Goal: Task Accomplishment & Management: Manage account settings

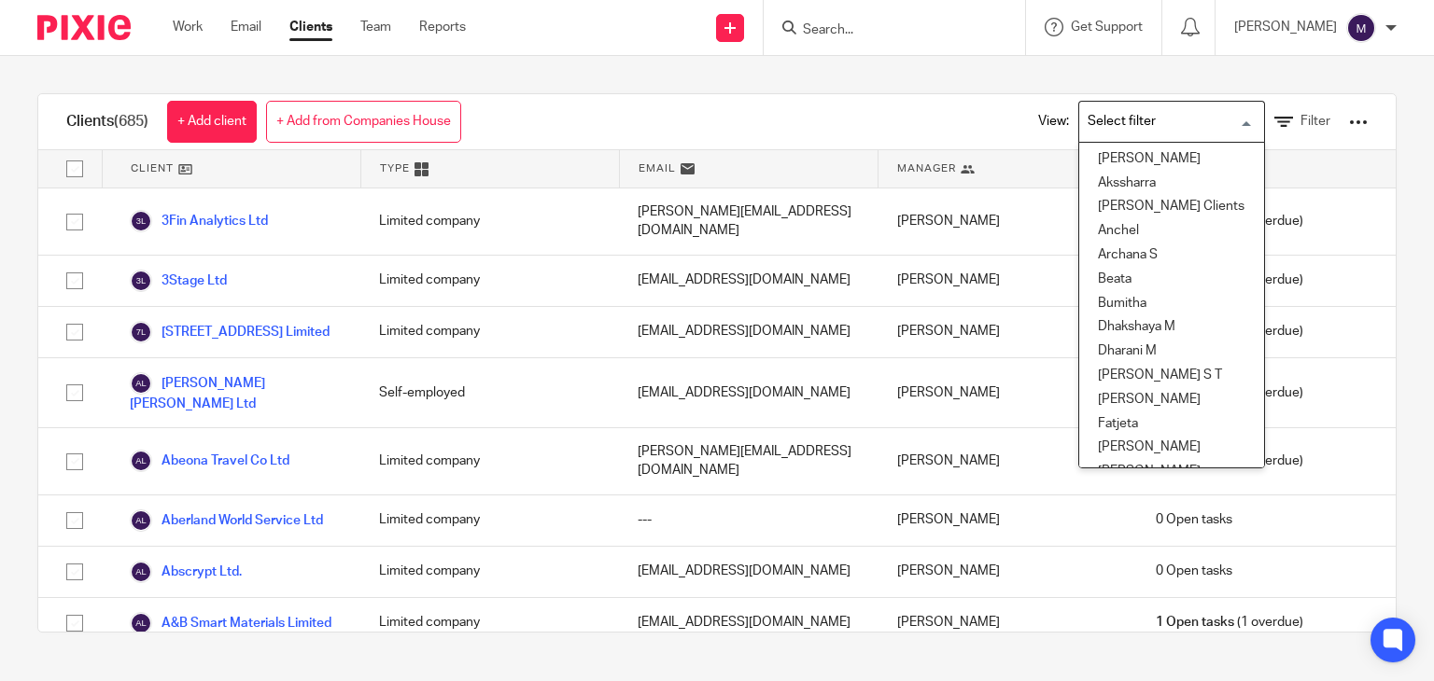
click at [1120, 116] on input "Search for option" at bounding box center [1167, 121] width 173 height 33
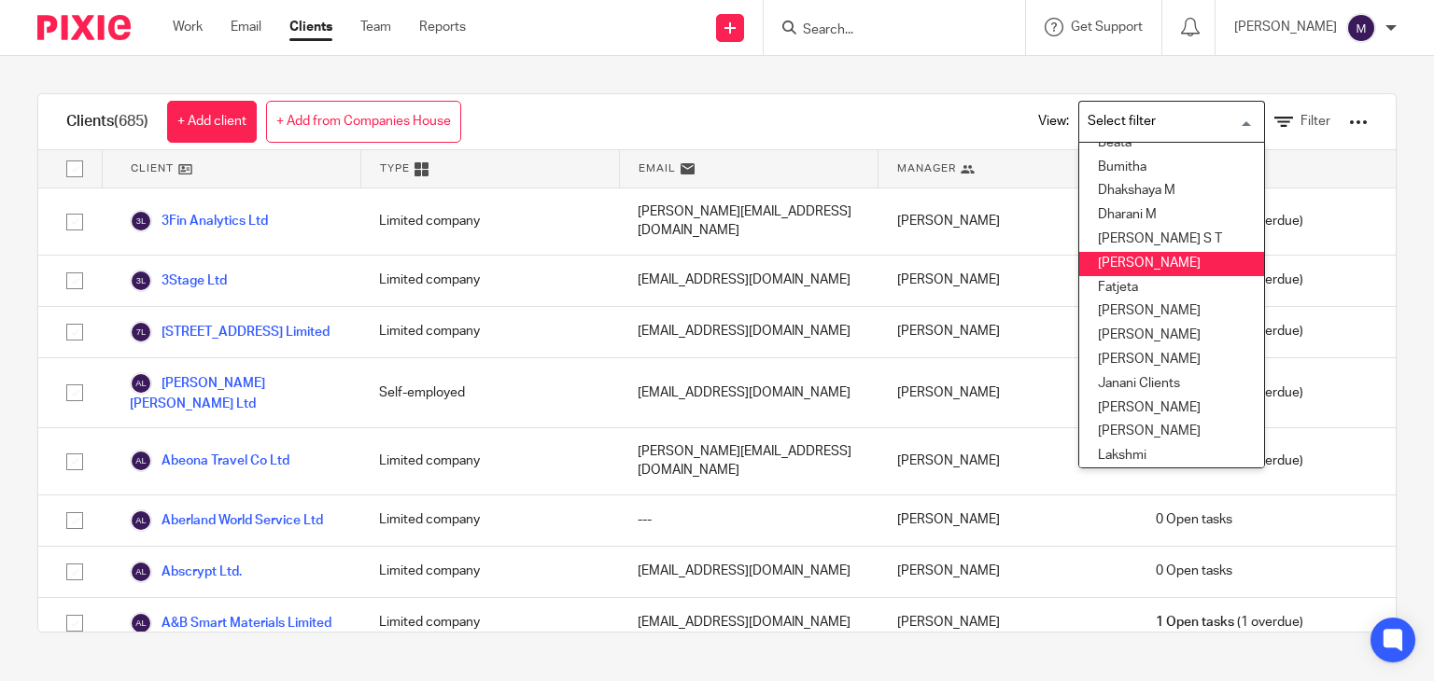
scroll to position [138, 0]
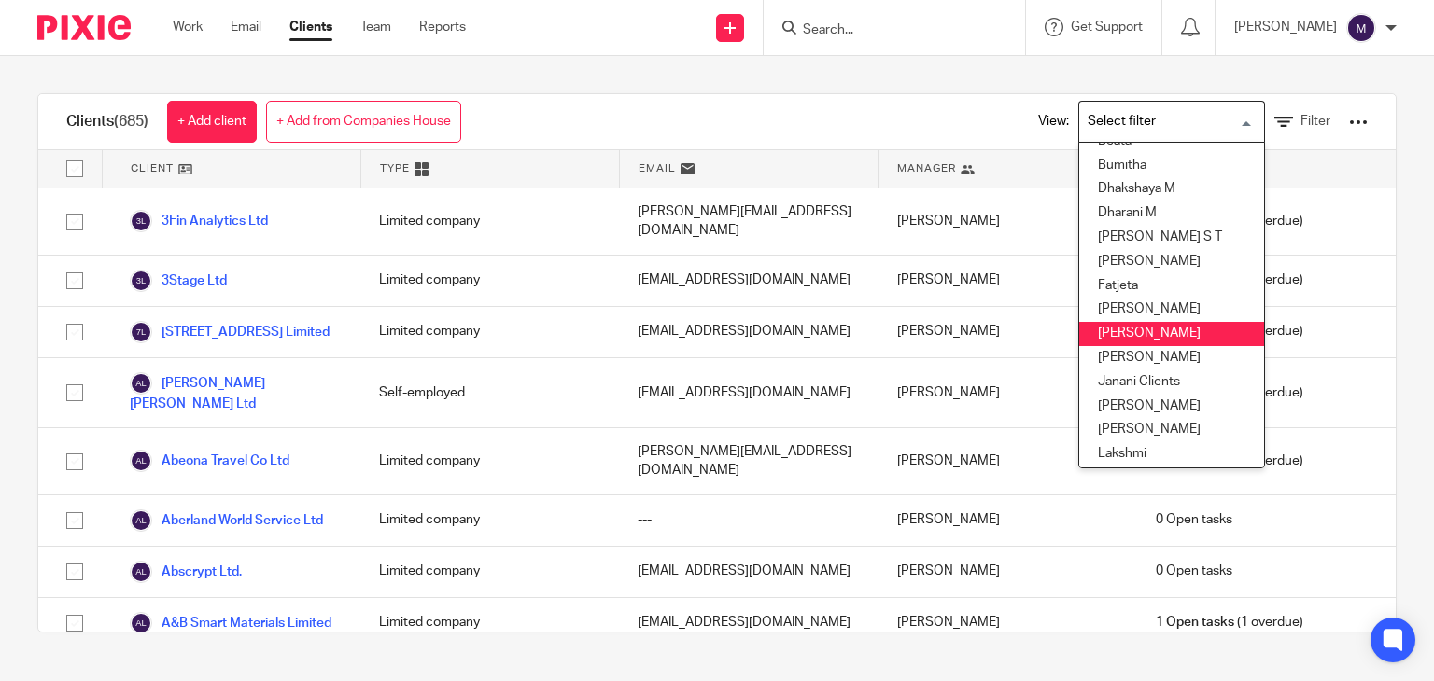
click at [1113, 322] on li "[PERSON_NAME]" at bounding box center [1171, 334] width 185 height 24
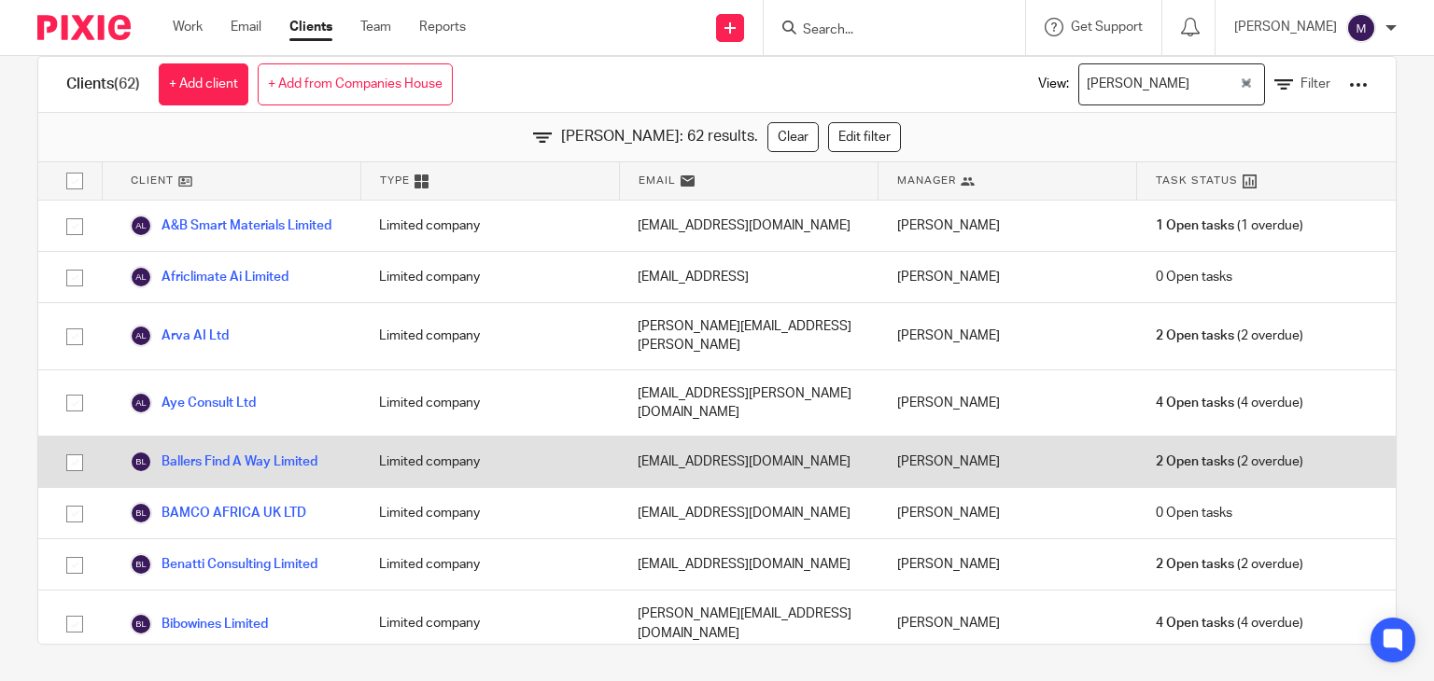
scroll to position [0, 0]
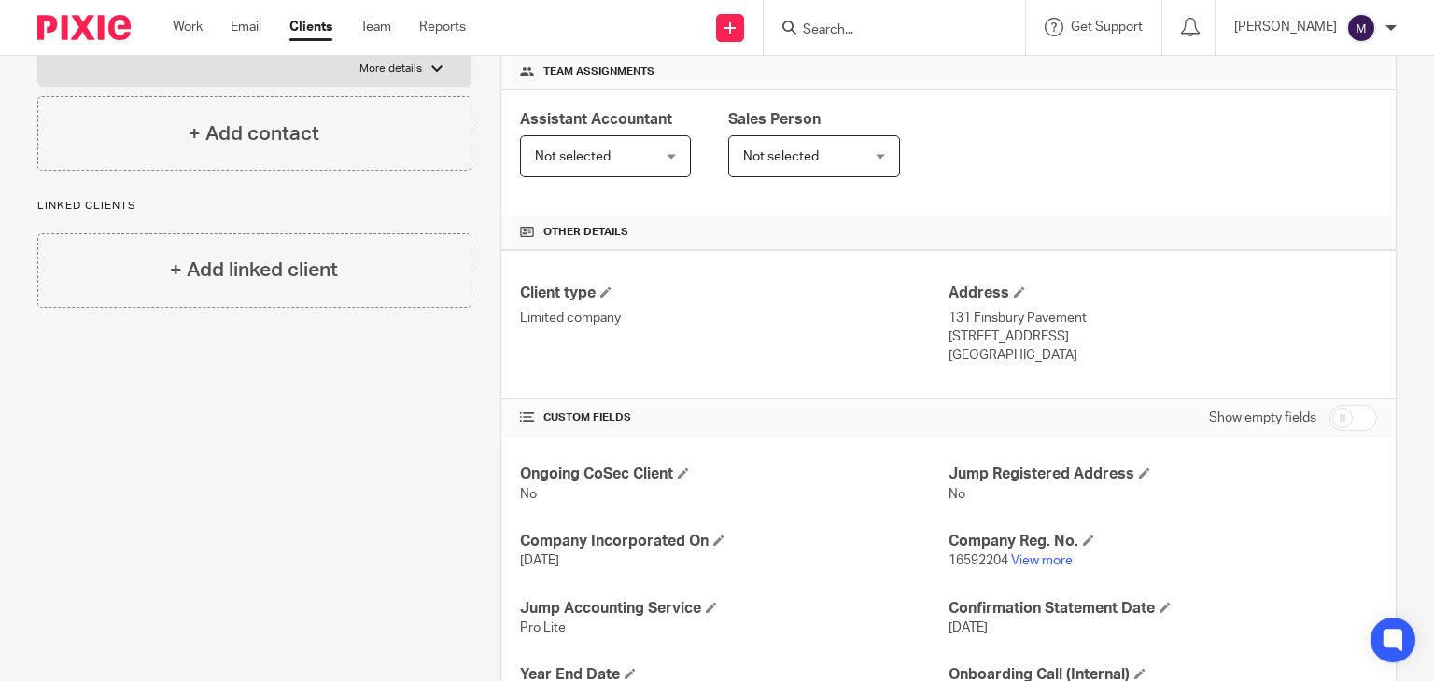
scroll to position [435, 0]
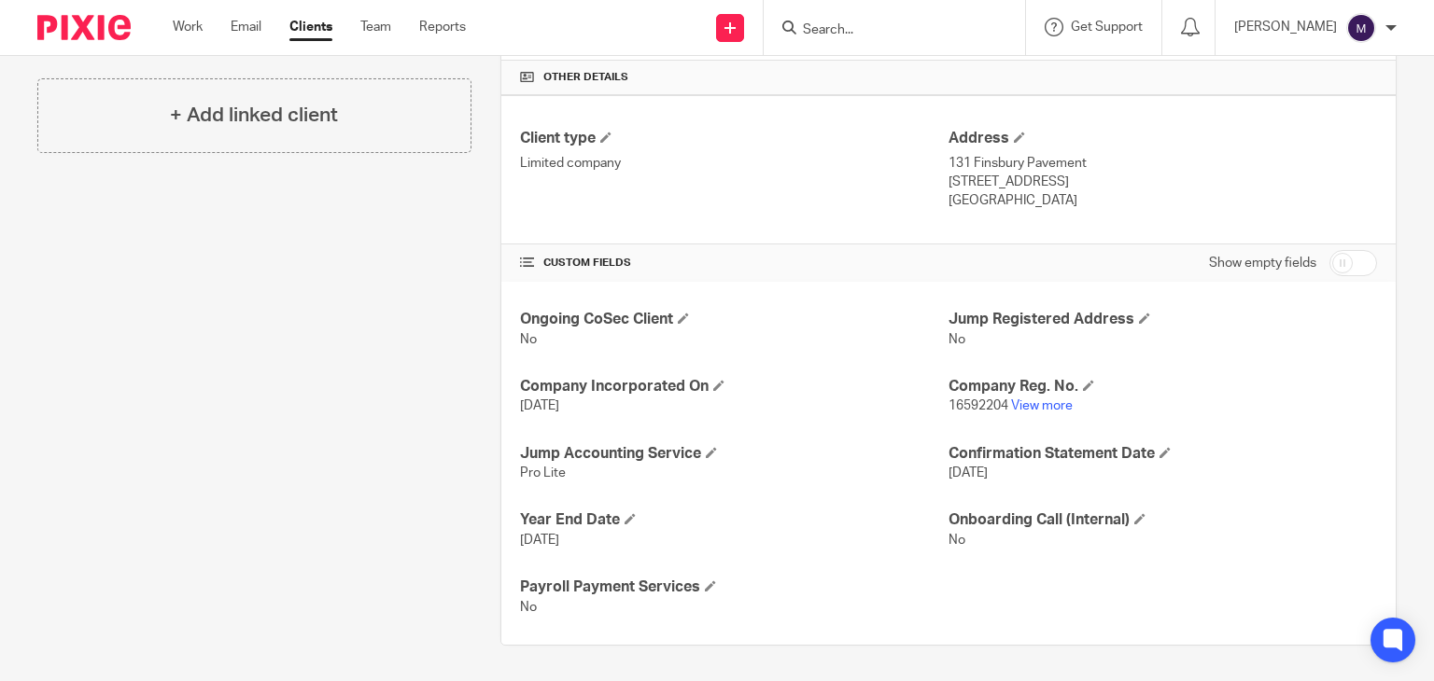
click at [1047, 411] on p "16592204 View more" at bounding box center [1162, 406] width 428 height 19
click at [1039, 399] on link "View more" at bounding box center [1042, 405] width 62 height 13
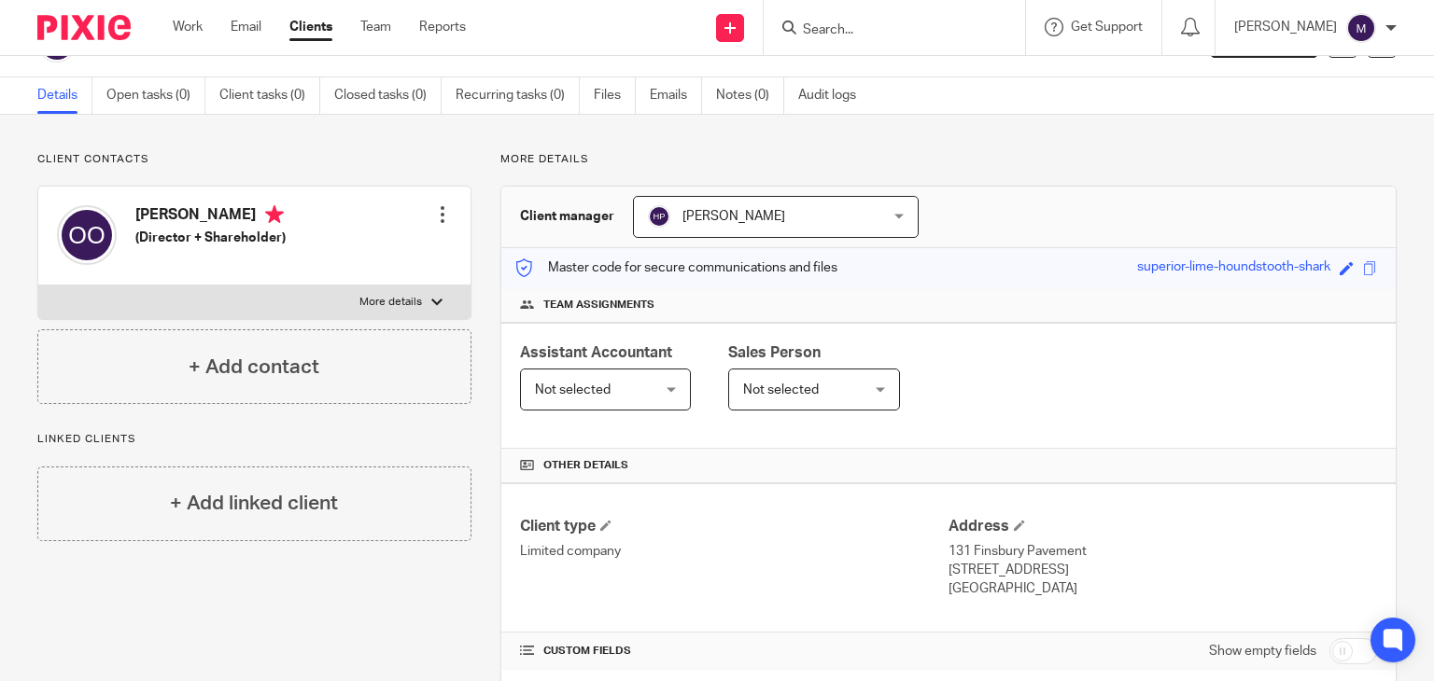
scroll to position [0, 0]
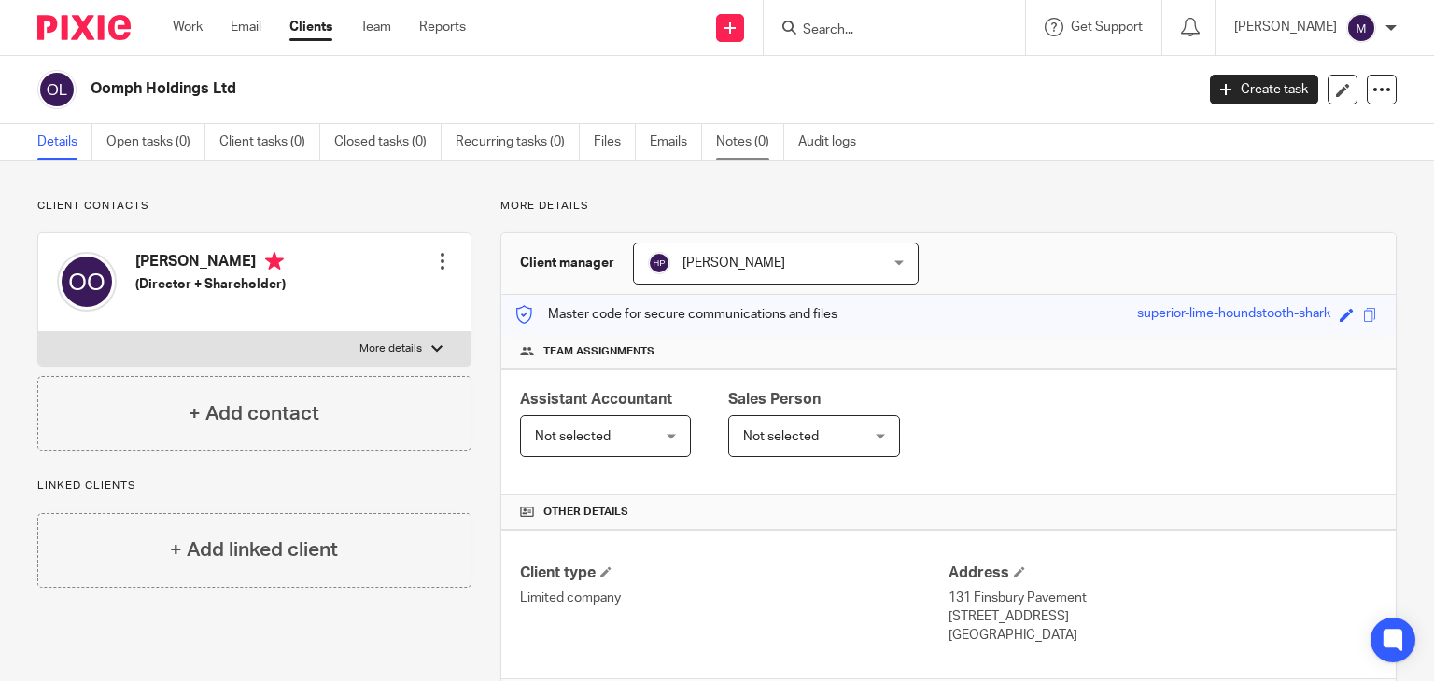
click at [749, 133] on link "Notes (0)" at bounding box center [750, 142] width 68 height 36
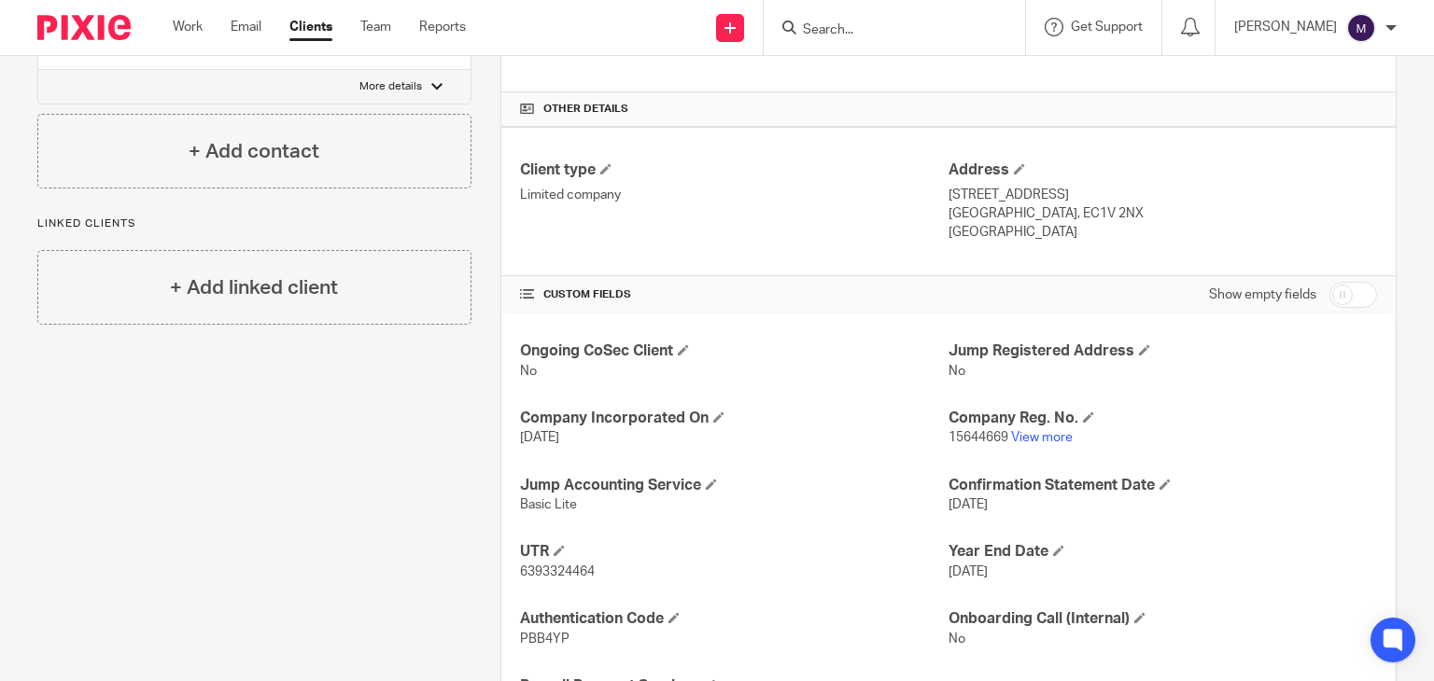
scroll to position [414, 0]
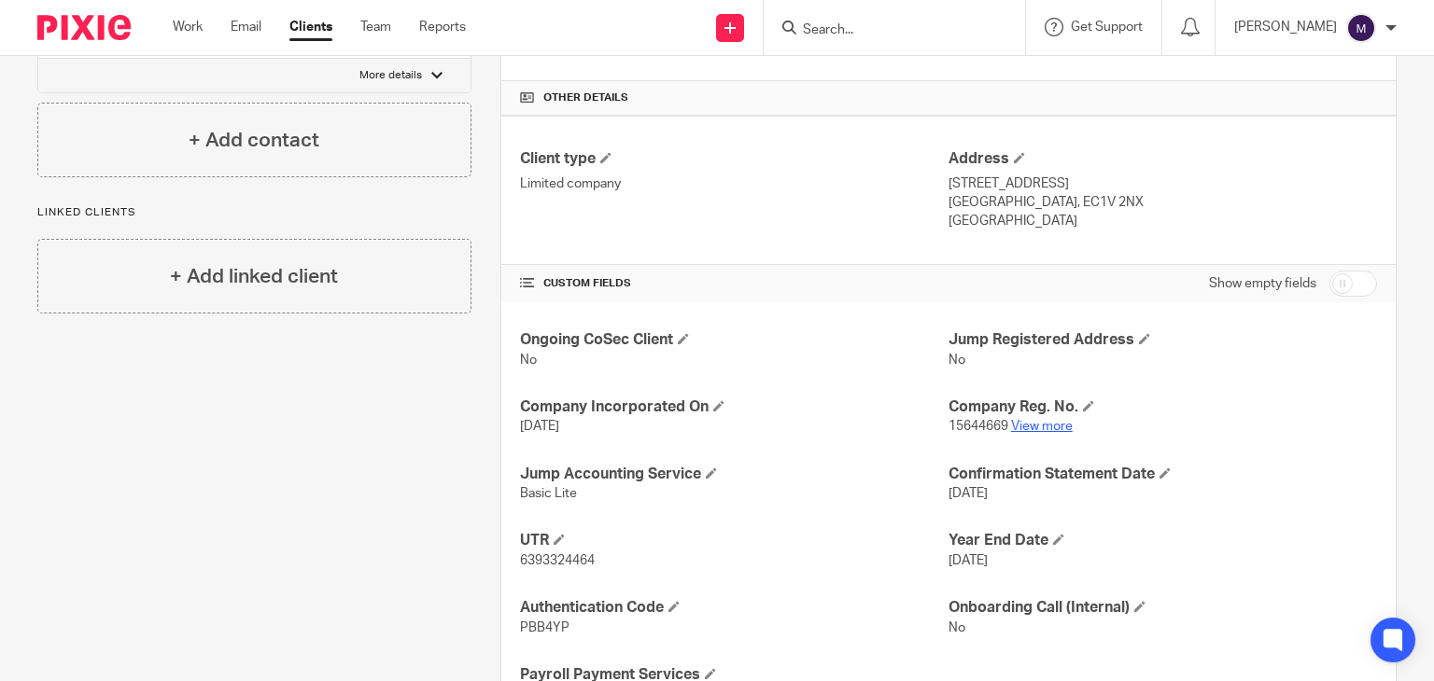
click at [1023, 423] on link "View more" at bounding box center [1042, 426] width 62 height 13
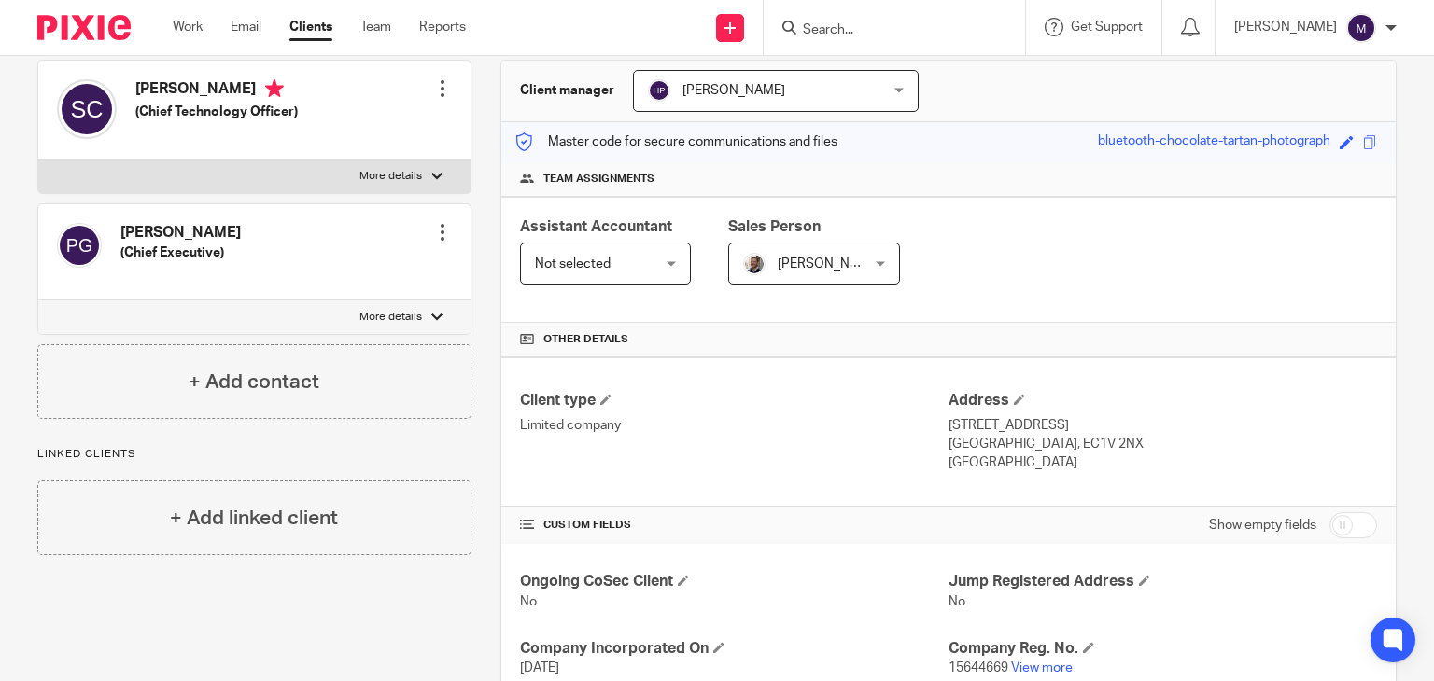
scroll to position [0, 0]
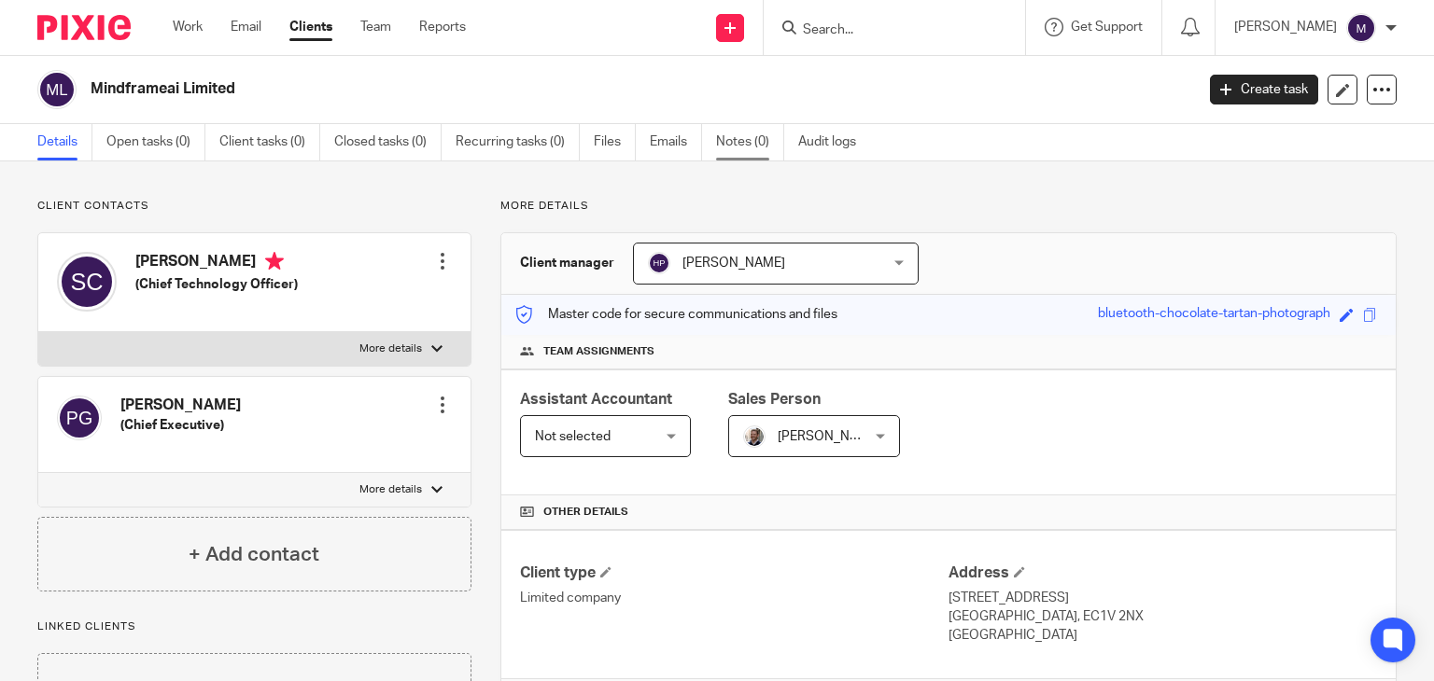
click at [736, 146] on link "Notes (0)" at bounding box center [750, 142] width 68 height 36
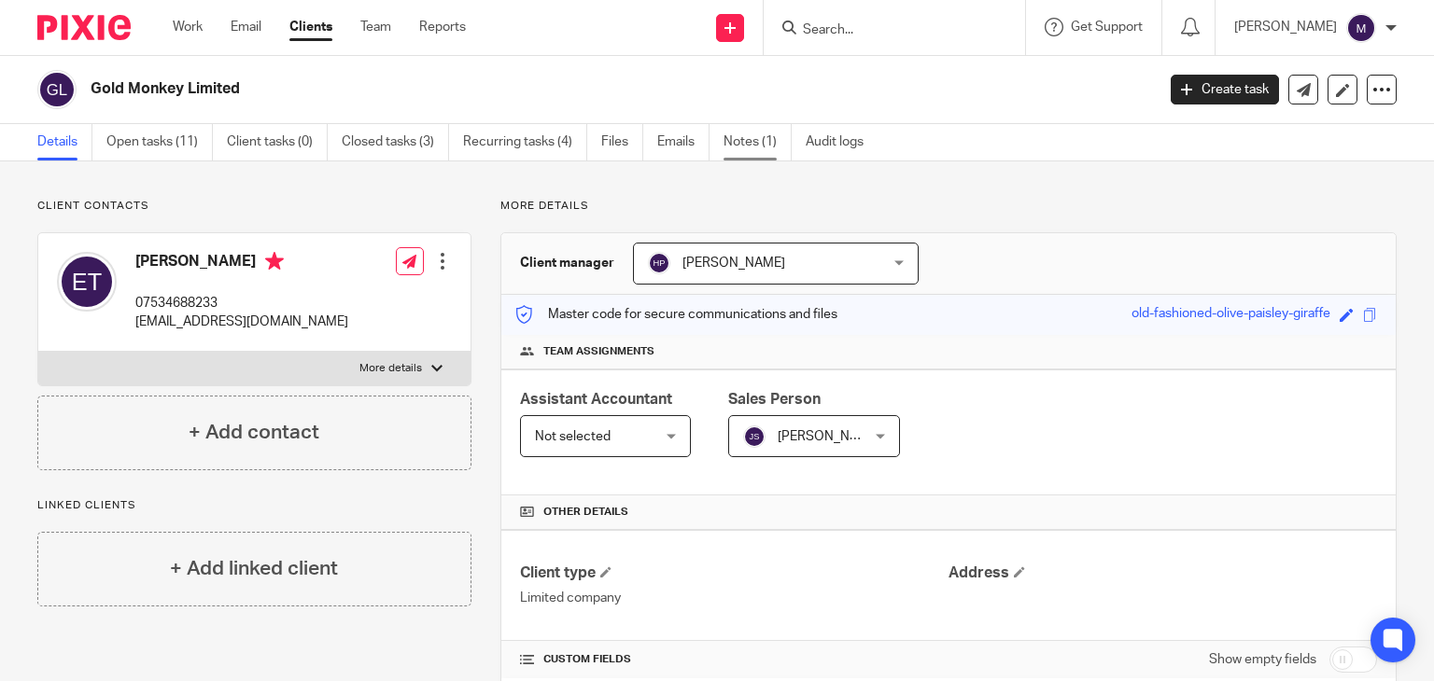
click at [763, 130] on link "Notes (1)" at bounding box center [757, 142] width 68 height 36
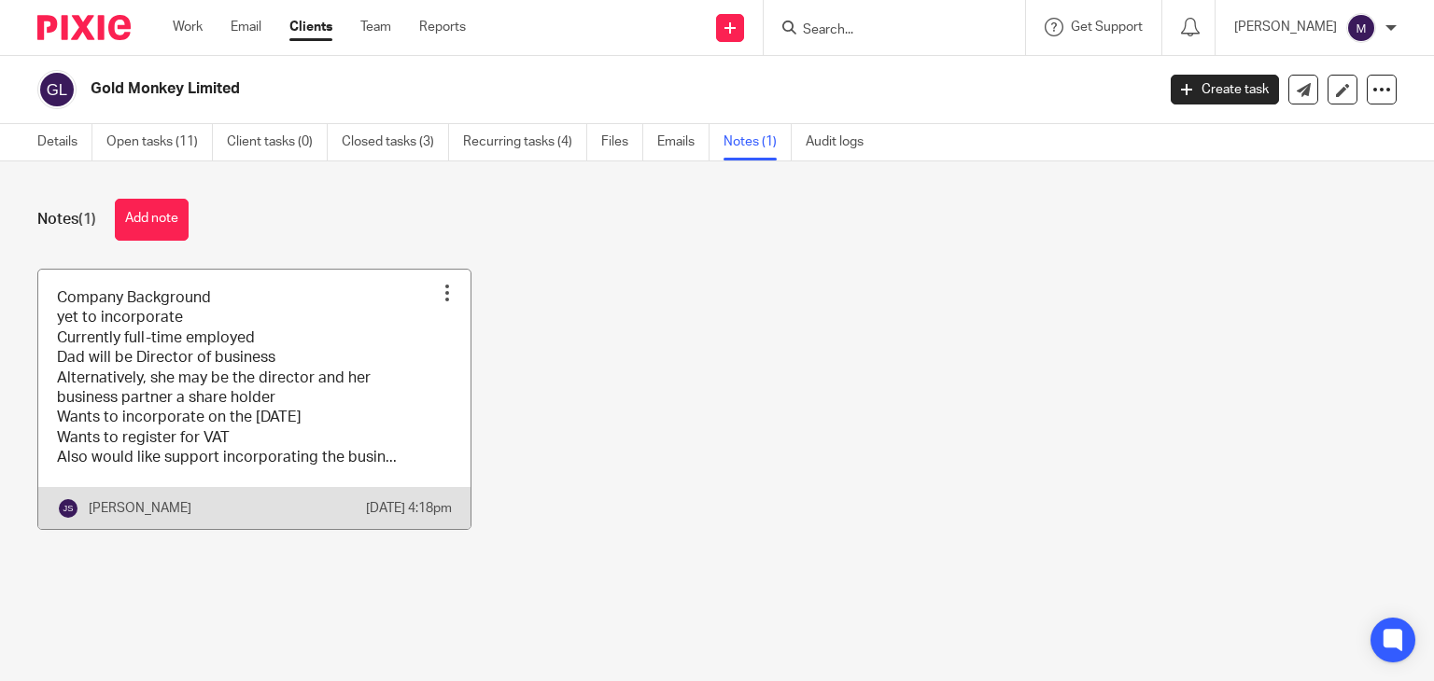
click at [388, 409] on link at bounding box center [254, 399] width 432 height 259
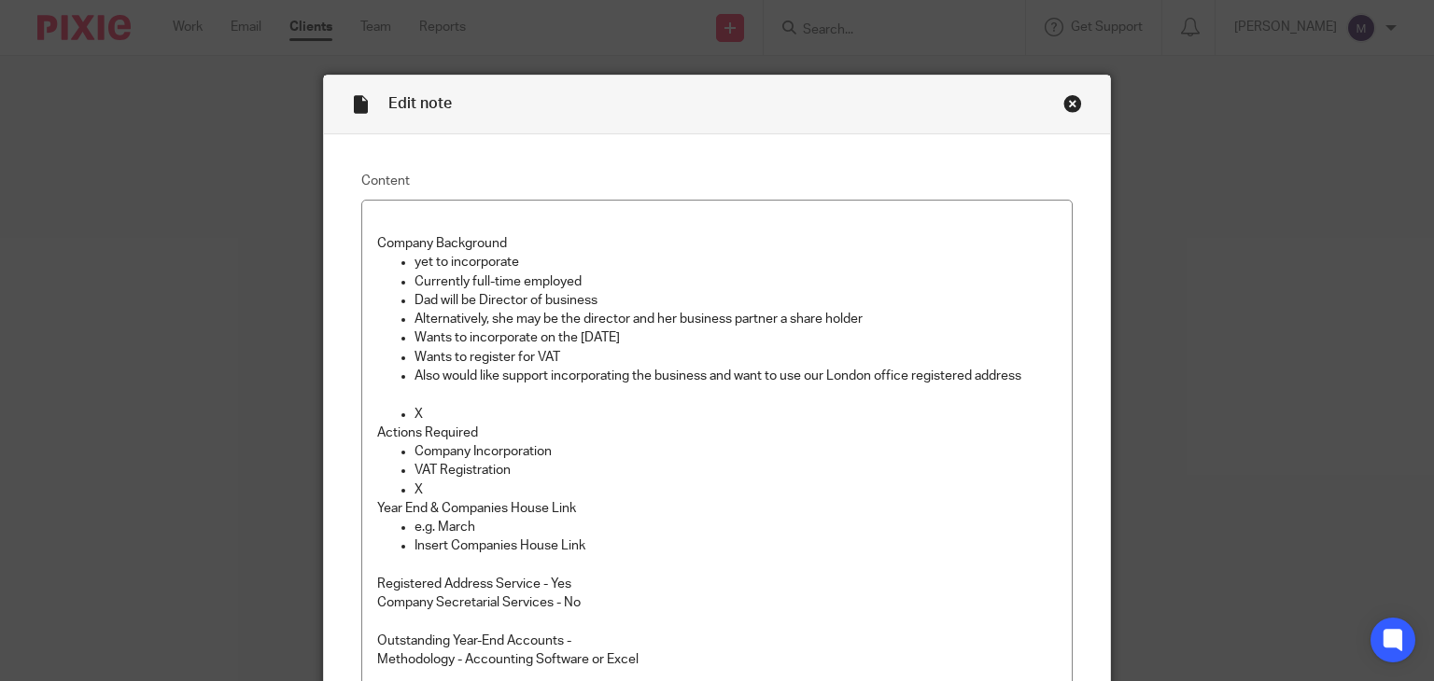
click at [1064, 101] on div "Close this dialog window" at bounding box center [1072, 103] width 19 height 19
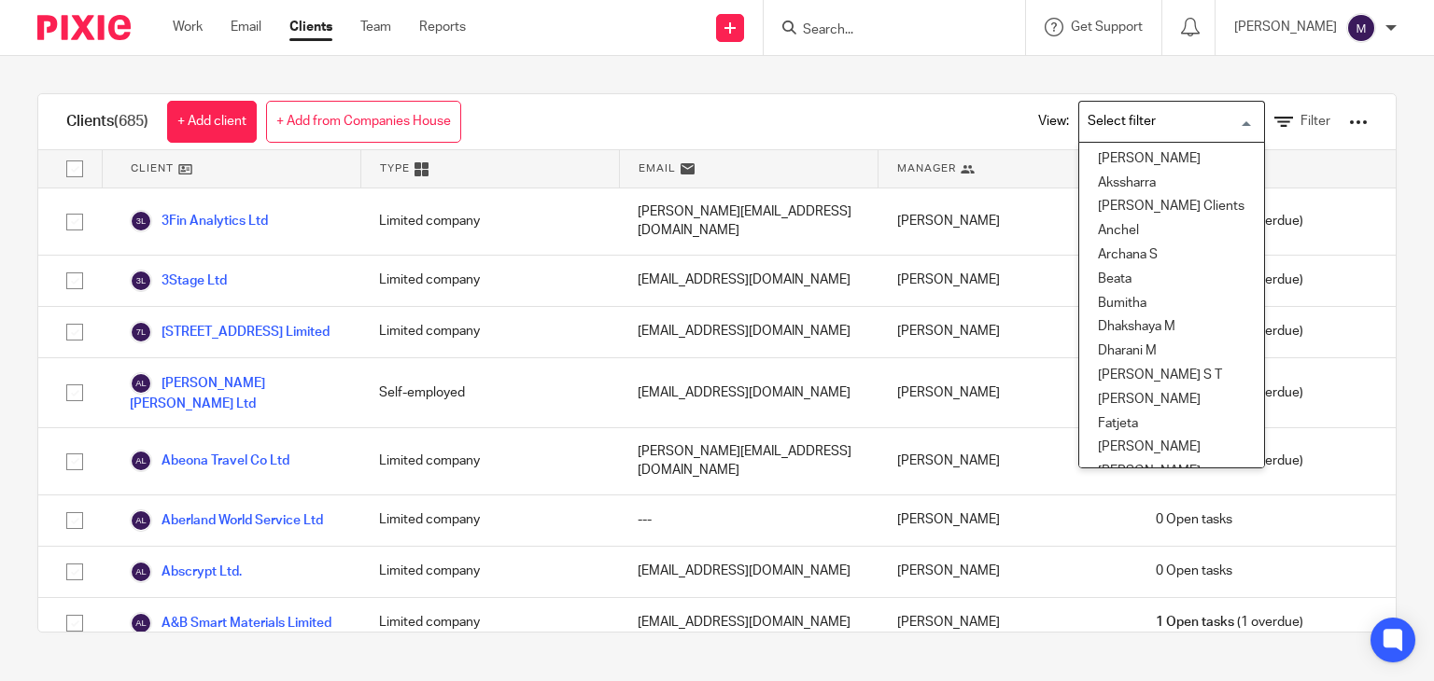
click at [1110, 133] on input "Search for option" at bounding box center [1167, 121] width 173 height 33
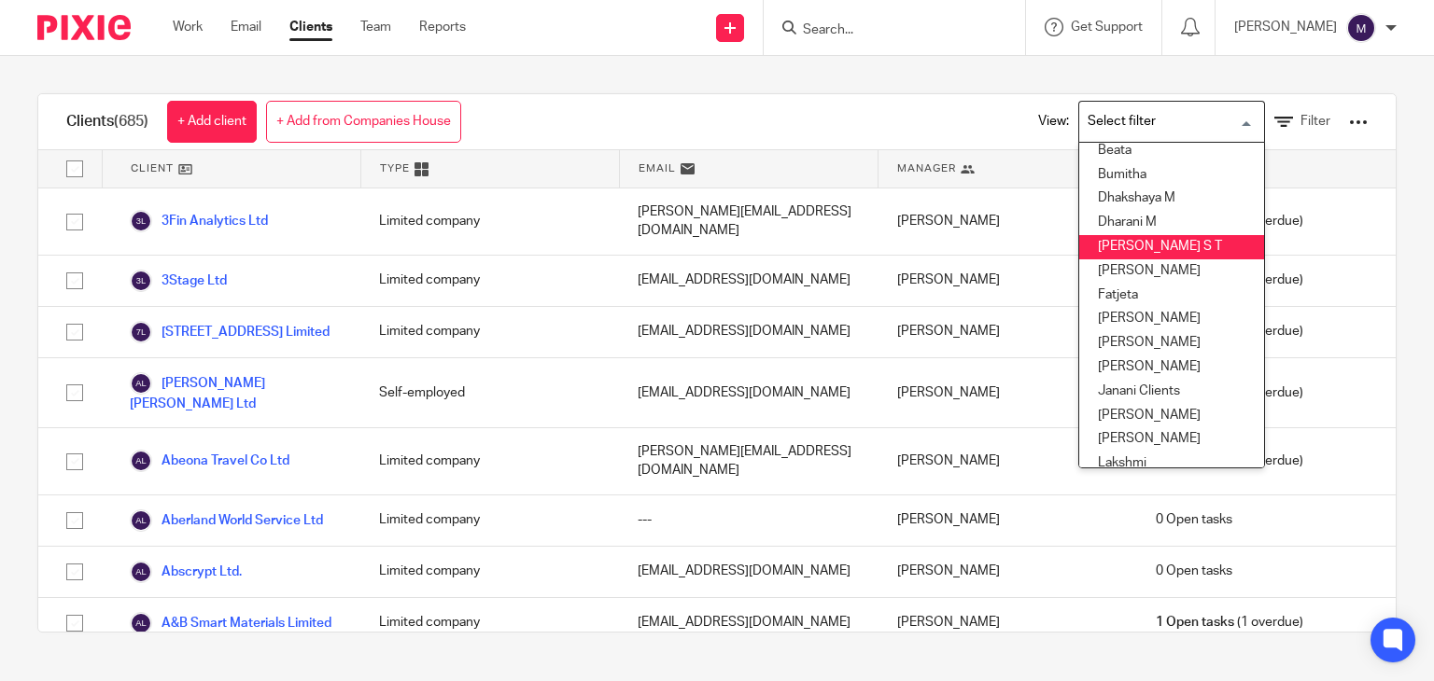
scroll to position [131, 0]
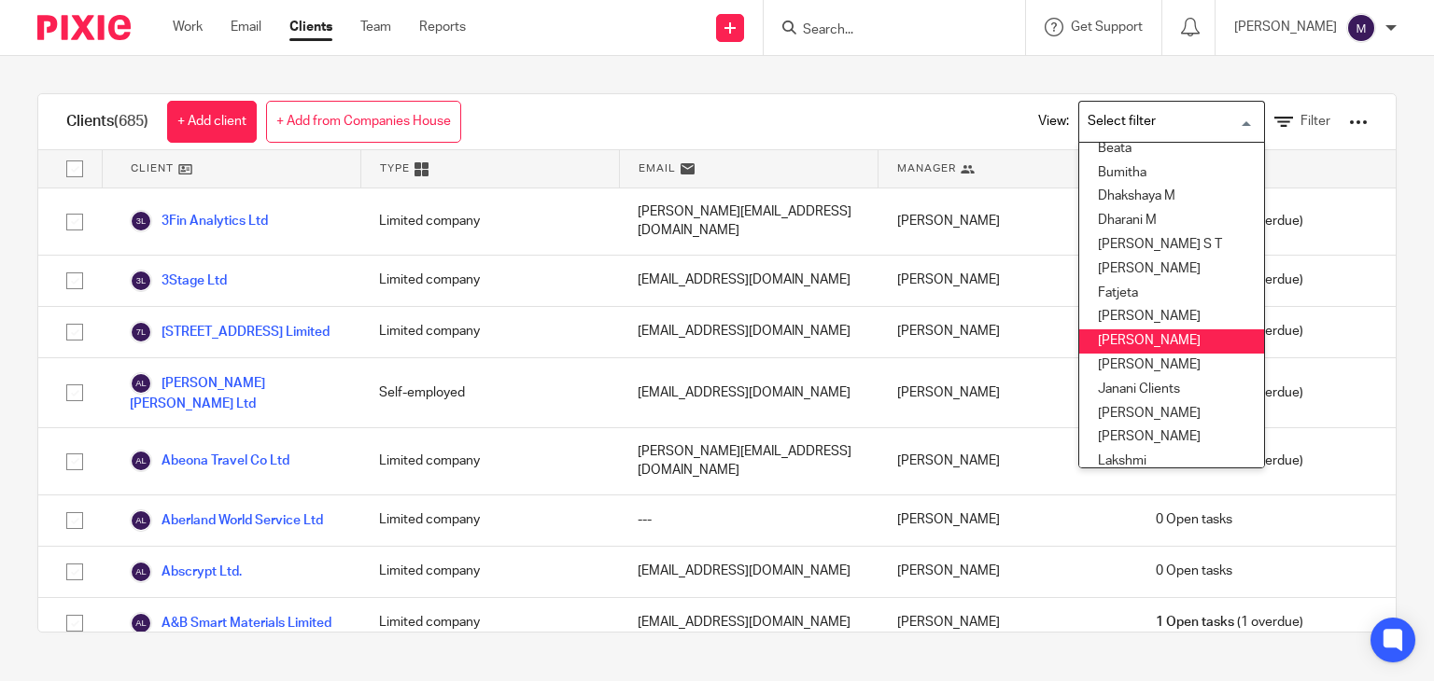
click at [1098, 329] on li "[PERSON_NAME]" at bounding box center [1171, 341] width 185 height 24
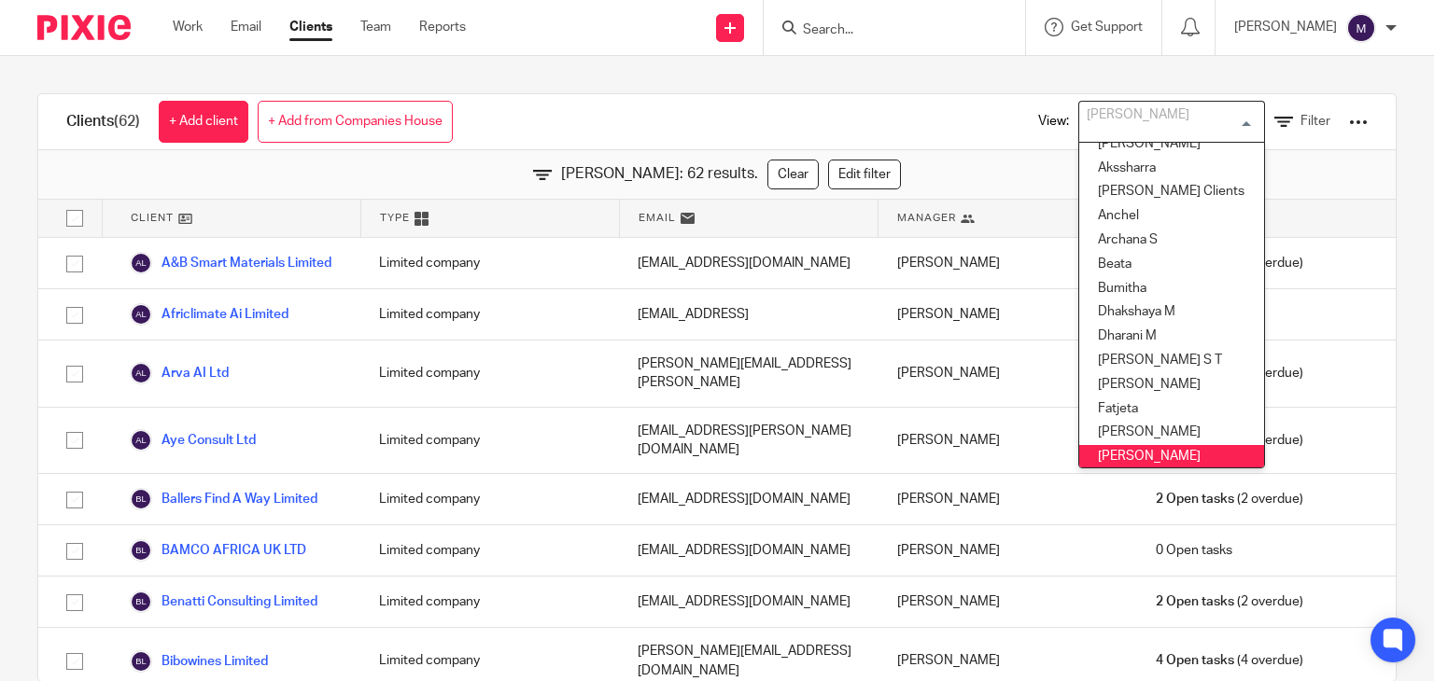
click at [1131, 135] on input "Search for option" at bounding box center [1167, 121] width 173 height 33
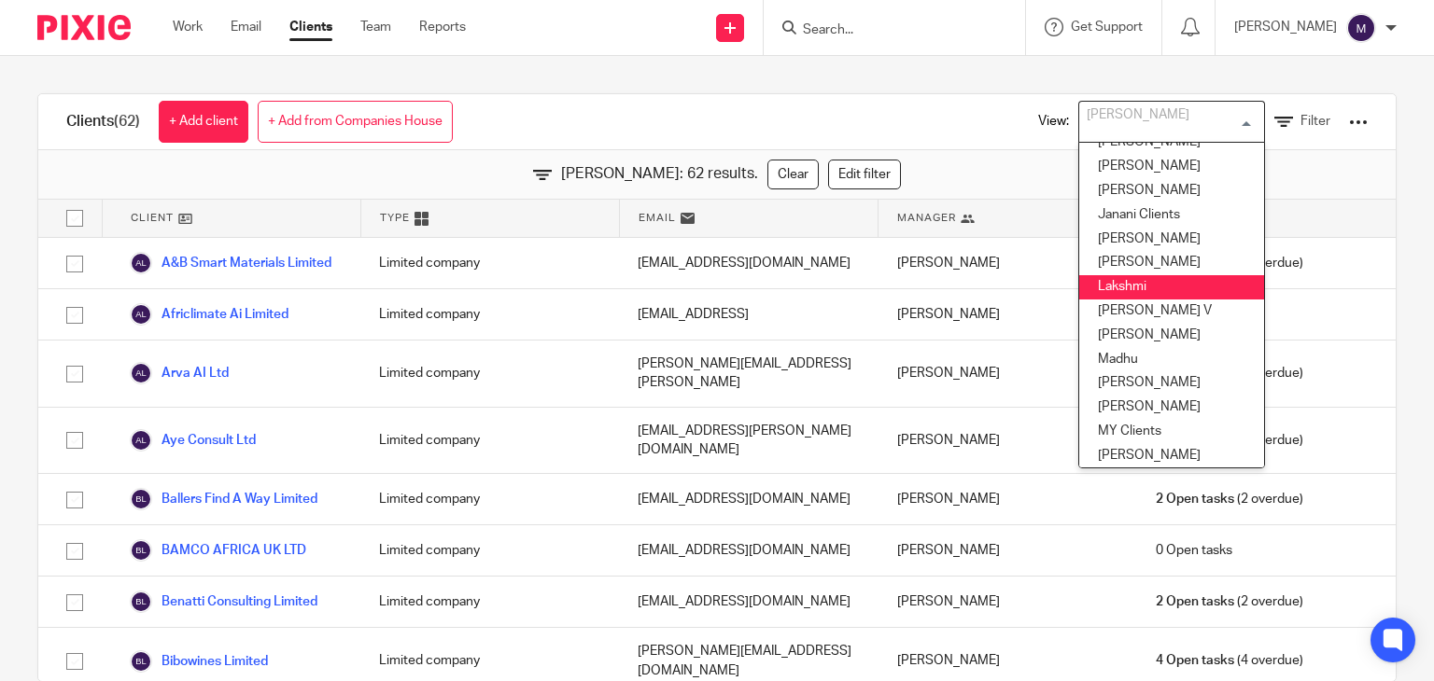
scroll to position [310, 0]
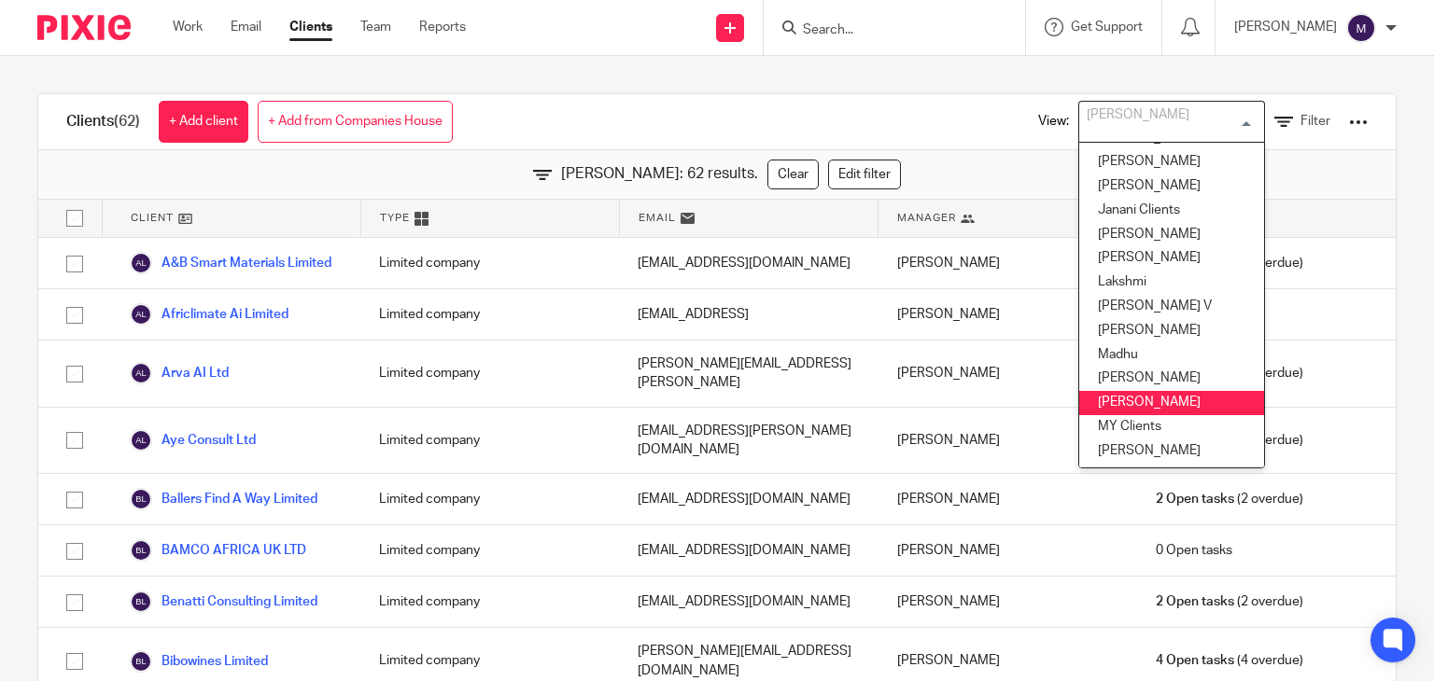
click at [1105, 393] on li "Mithun" at bounding box center [1171, 403] width 185 height 24
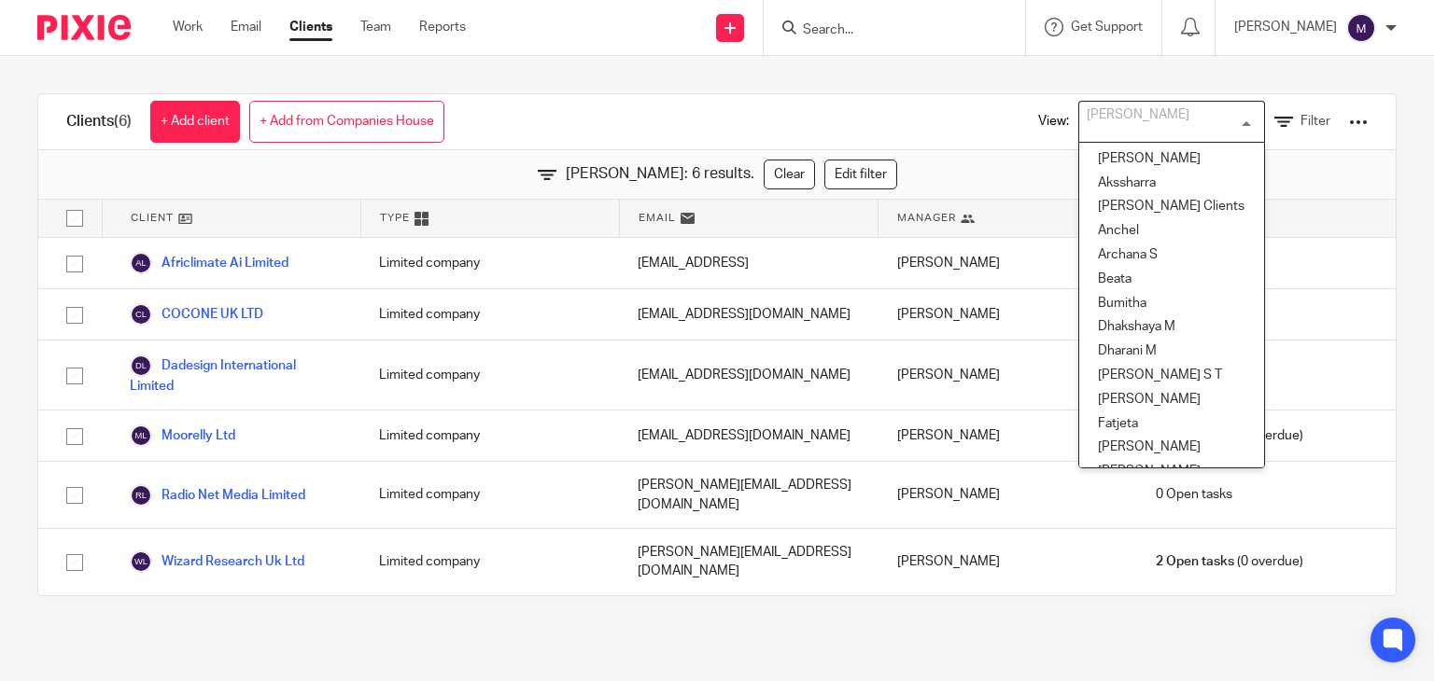
scroll to position [255, 0]
